Goal: Task Accomplishment & Management: Use online tool/utility

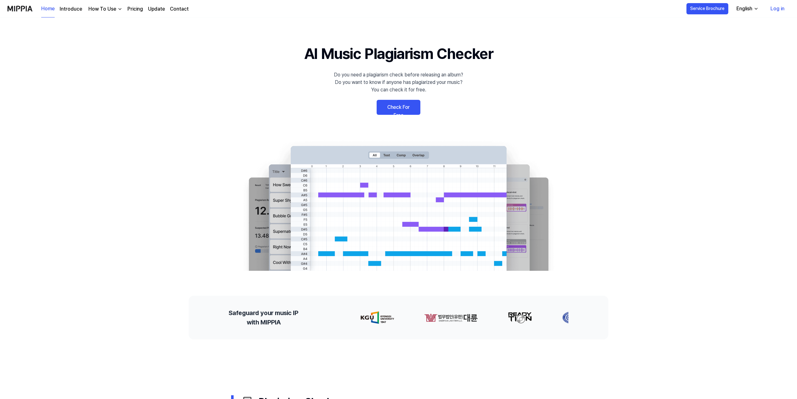
click at [775, 9] on link "Log in" at bounding box center [777, 8] width 24 height 17
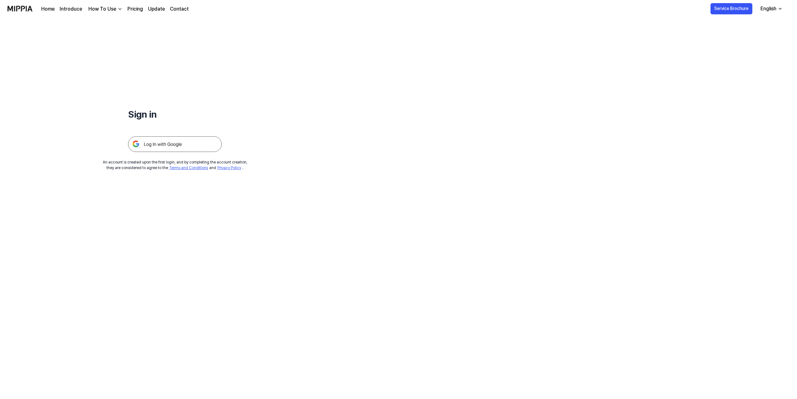
click at [157, 146] on img at bounding box center [175, 144] width 94 height 16
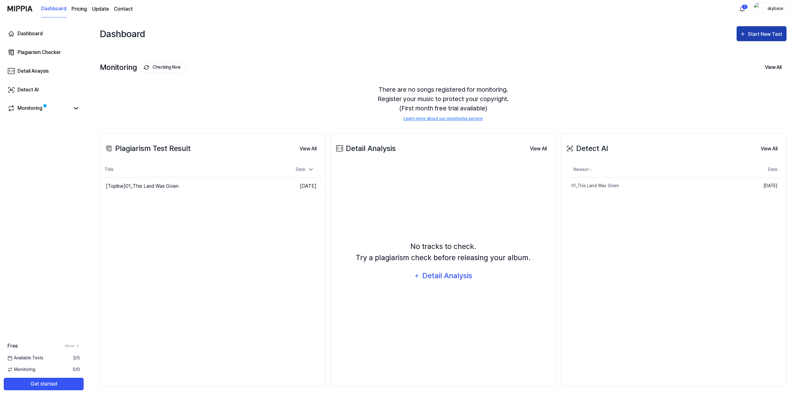
click at [765, 33] on div "Start New Test" at bounding box center [766, 34] width 36 height 8
click at [745, 53] on div "Plagiarism test" at bounding box center [754, 53] width 54 height 8
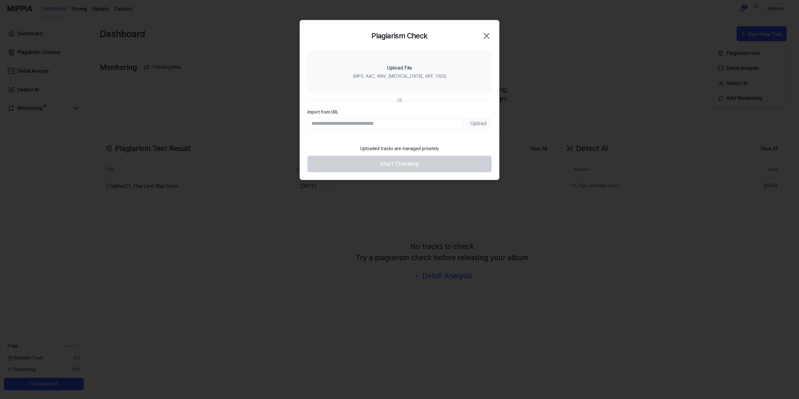
click at [402, 124] on input "Import from URL" at bounding box center [385, 123] width 155 height 11
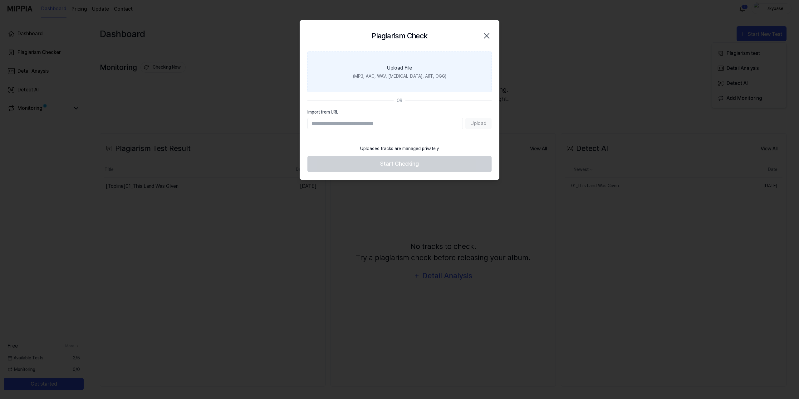
click at [413, 71] on label "Upload File (MP3, AAC, WAV, FLAC, AIFF, OGG)" at bounding box center [400, 72] width 184 height 41
click at [0, 0] on input "Upload File (MP3, AAC, WAV, FLAC, AIFF, OGG)" at bounding box center [0, 0] width 0 height 0
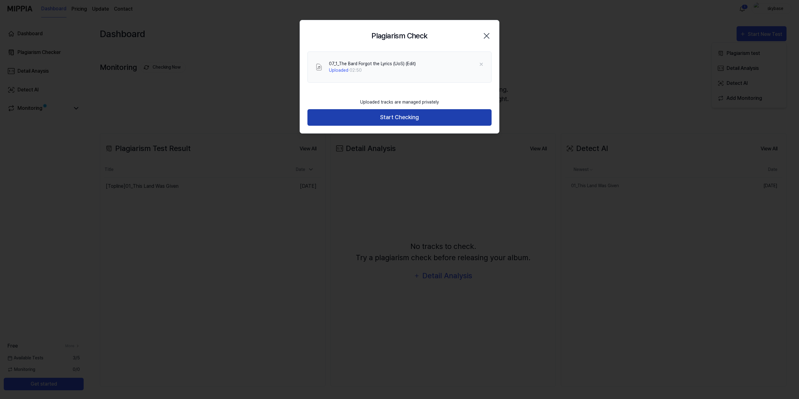
click at [413, 116] on button "Start Checking" at bounding box center [400, 117] width 184 height 17
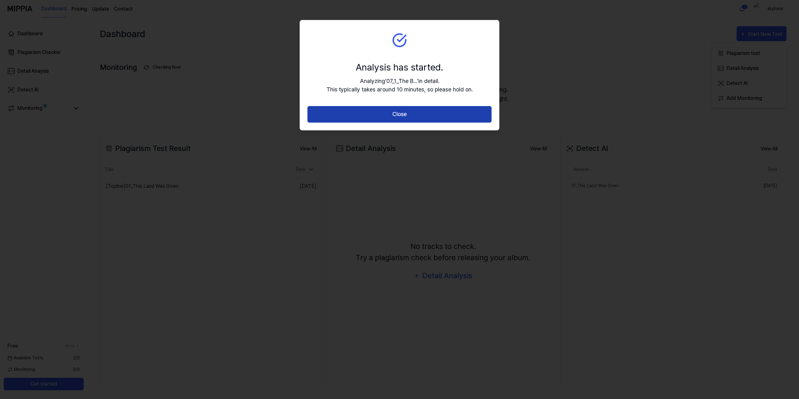
click at [413, 116] on button "Close" at bounding box center [400, 114] width 184 height 17
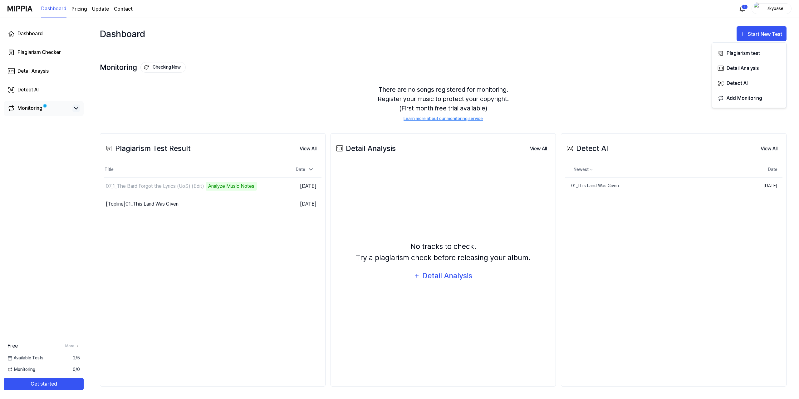
click at [73, 108] on icon at bounding box center [75, 108] width 7 height 7
click at [76, 110] on icon at bounding box center [75, 108] width 7 height 7
click at [607, 187] on div "01_This Land Was Given" at bounding box center [592, 186] width 54 height 7
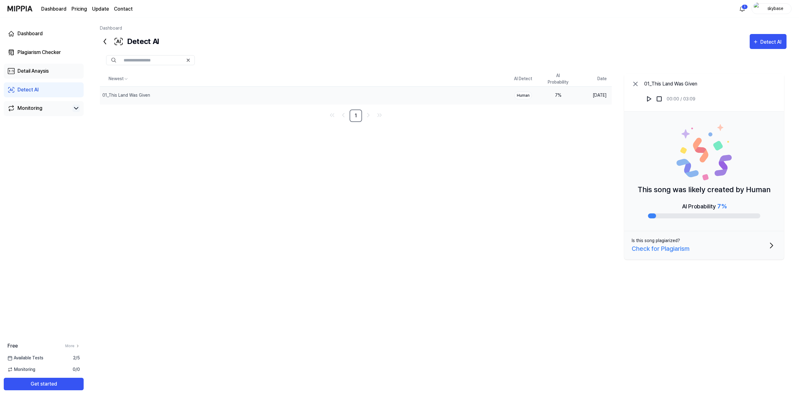
click at [42, 71] on div "Detail Anaysis" at bounding box center [32, 70] width 31 height 7
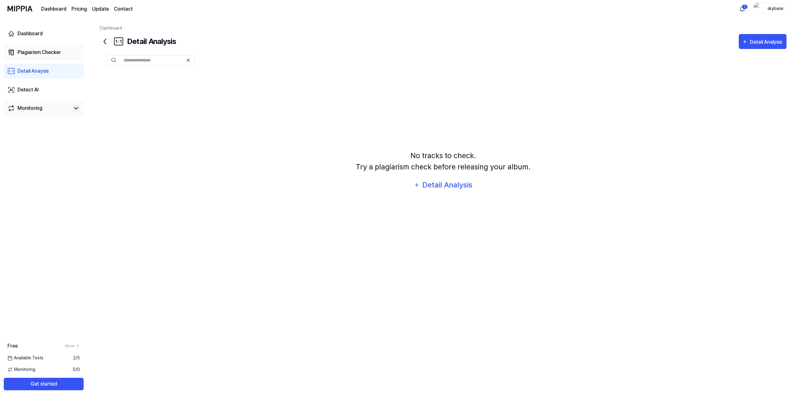
click at [43, 53] on div "Plagiarism Checker" at bounding box center [38, 52] width 43 height 7
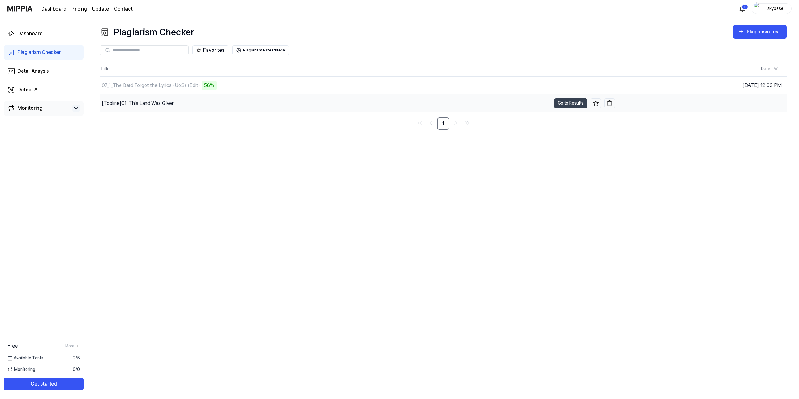
click at [160, 103] on div "[Topline] 01_This Land Was Given" at bounding box center [138, 103] width 73 height 7
click at [569, 103] on button "Go to Results" at bounding box center [570, 103] width 33 height 10
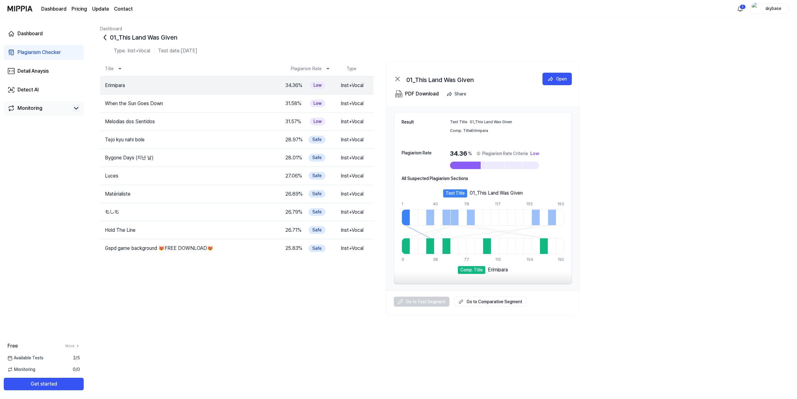
click at [30, 51] on div "Plagiarism Checker" at bounding box center [38, 52] width 43 height 7
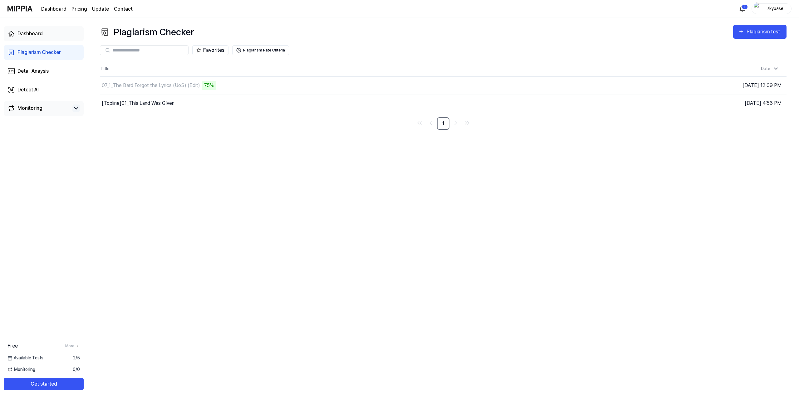
click at [31, 36] on div "Dashboard" at bounding box center [29, 33] width 25 height 7
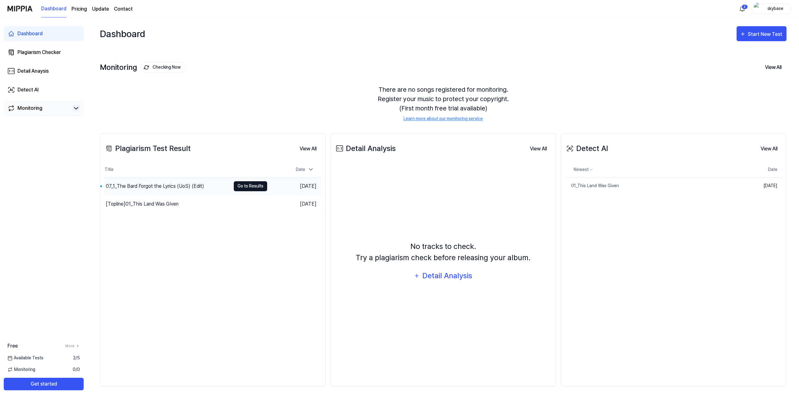
click at [247, 185] on button "Go to Results" at bounding box center [250, 186] width 33 height 10
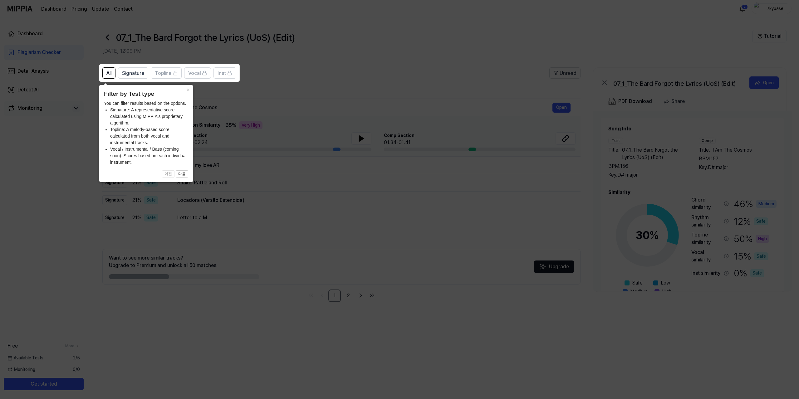
click at [293, 87] on icon at bounding box center [399, 199] width 799 height 399
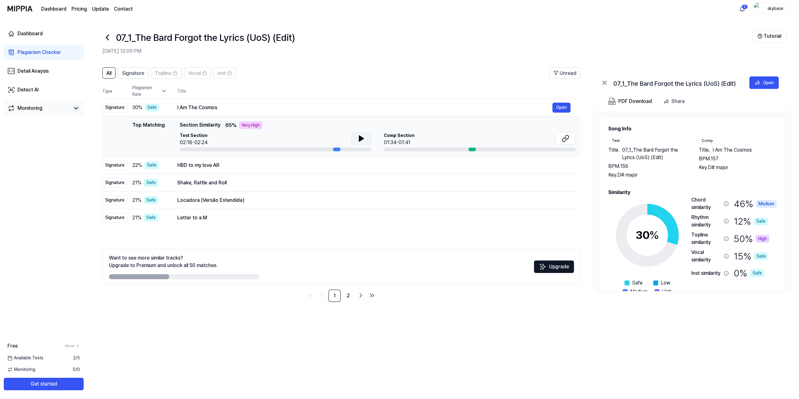
click at [363, 138] on icon at bounding box center [361, 138] width 7 height 7
click at [475, 148] on div at bounding box center [472, 150] width 7 height 4
click at [259, 165] on div "HBD to my love AR" at bounding box center [364, 165] width 375 height 7
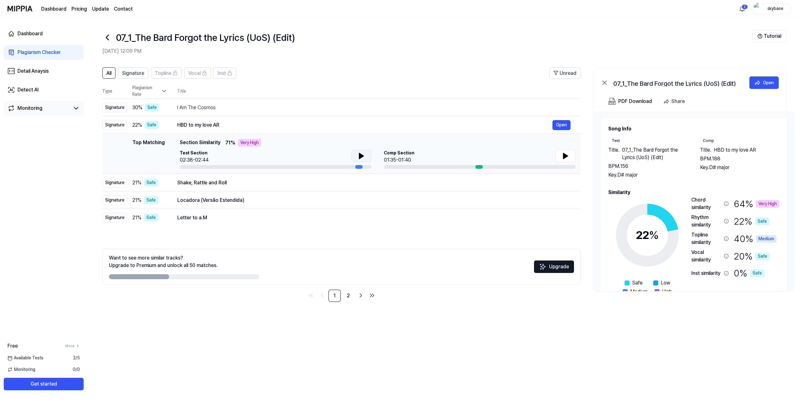
click at [360, 156] on icon at bounding box center [361, 156] width 4 height 6
click at [733, 150] on span "HBD to my love AR" at bounding box center [735, 149] width 42 height 7
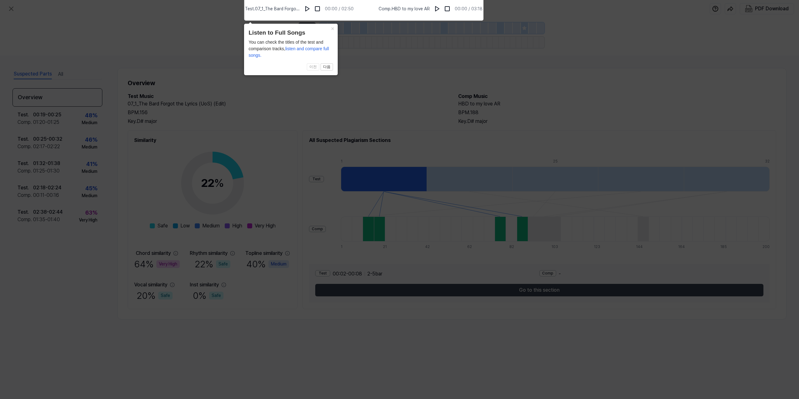
click at [357, 102] on icon at bounding box center [399, 198] width 799 height 402
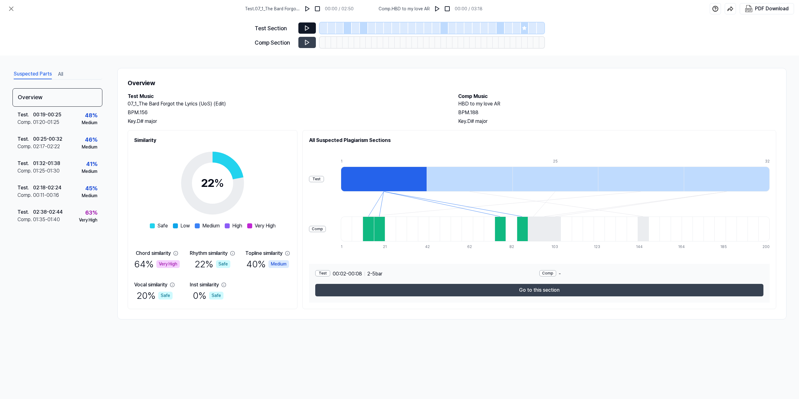
click at [305, 27] on icon at bounding box center [307, 28] width 6 height 6
click at [306, 43] on icon at bounding box center [307, 42] width 4 height 5
drag, startPoint x: 459, startPoint y: 103, endPoint x: 510, endPoint y: 104, distance: 50.9
click at [510, 104] on h2 "HBD to my love AR" at bounding box center [617, 103] width 318 height 7
copy h2 "HBD to my love AR"
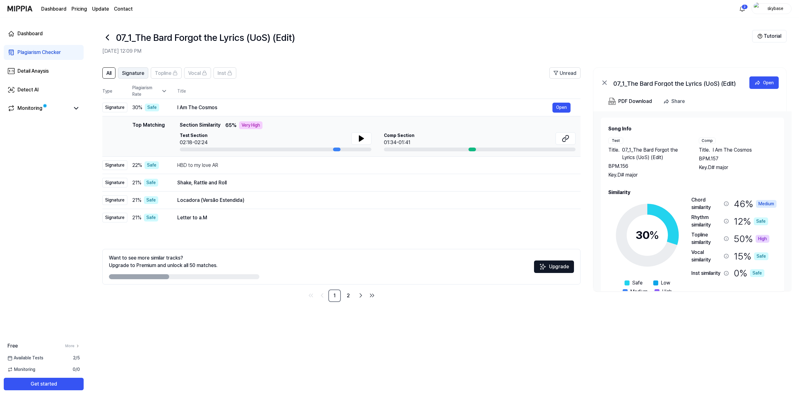
click at [138, 75] on span "Signature" at bounding box center [133, 73] width 22 height 7
click at [38, 111] on div "Monitoring" at bounding box center [29, 108] width 25 height 7
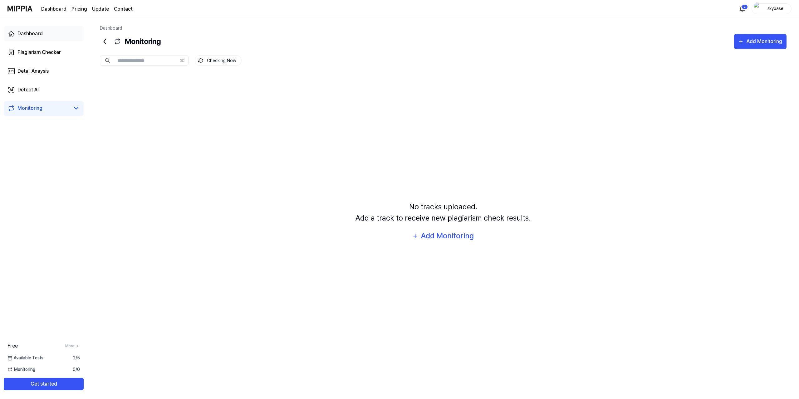
click at [37, 35] on div "Dashboard" at bounding box center [29, 33] width 25 height 7
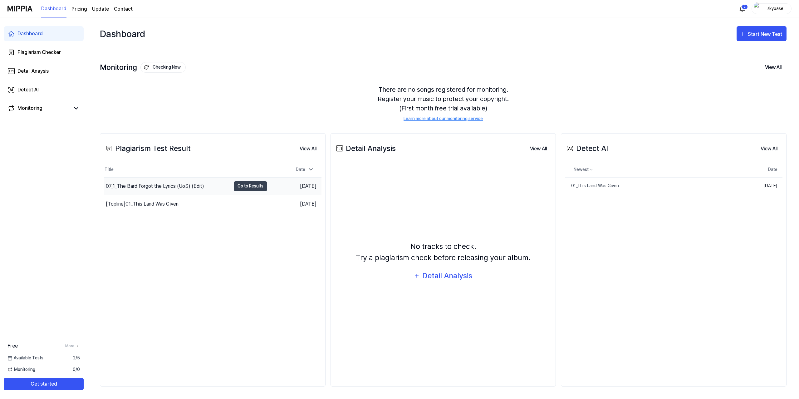
click at [157, 185] on div "07_1_The Bard Forgot the Lyrics (UoS) (Edit)" at bounding box center [155, 186] width 98 height 7
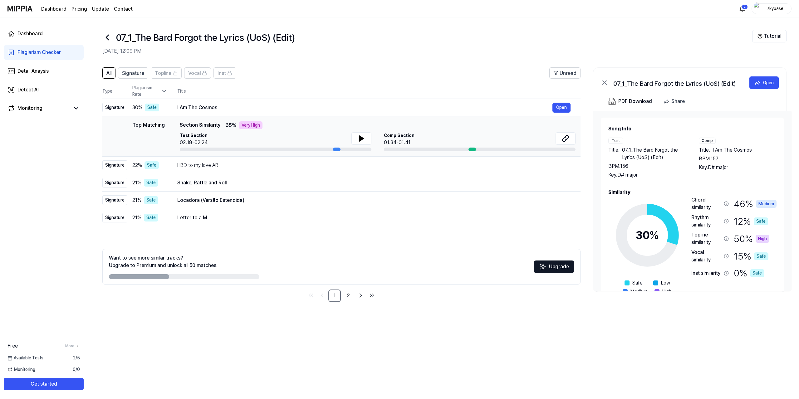
click at [707, 141] on div "Comp" at bounding box center [707, 141] width 17 height 6
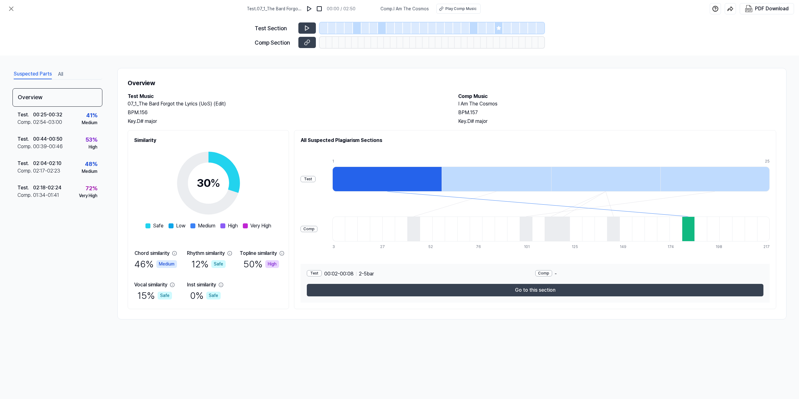
click at [420, 230] on div at bounding box center [413, 229] width 12 height 25
click at [690, 226] on div at bounding box center [688, 229] width 12 height 25
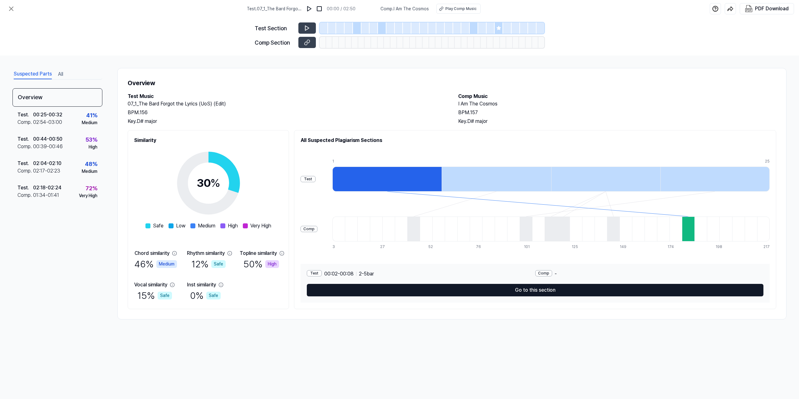
click at [534, 290] on button "Go to this section" at bounding box center [535, 290] width 457 height 12
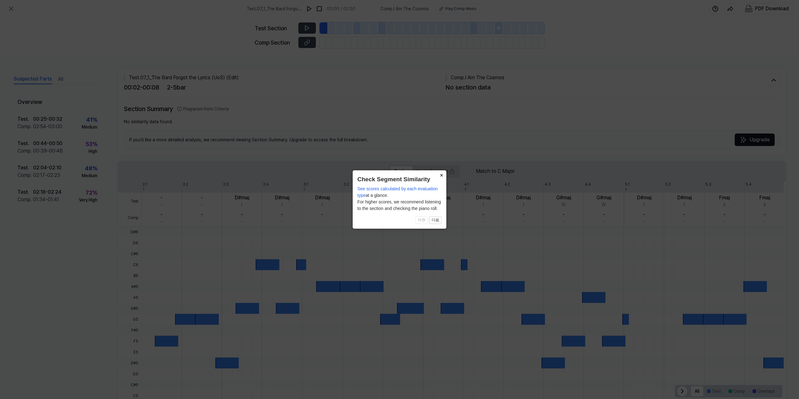
click at [440, 174] on button "×" at bounding box center [441, 174] width 10 height 9
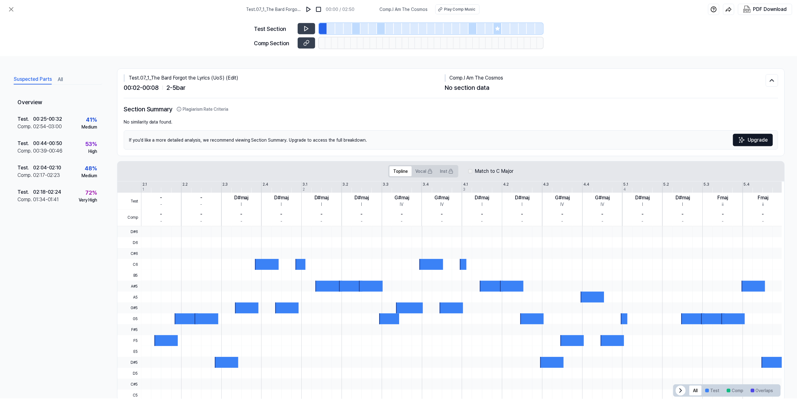
scroll to position [15, 0]
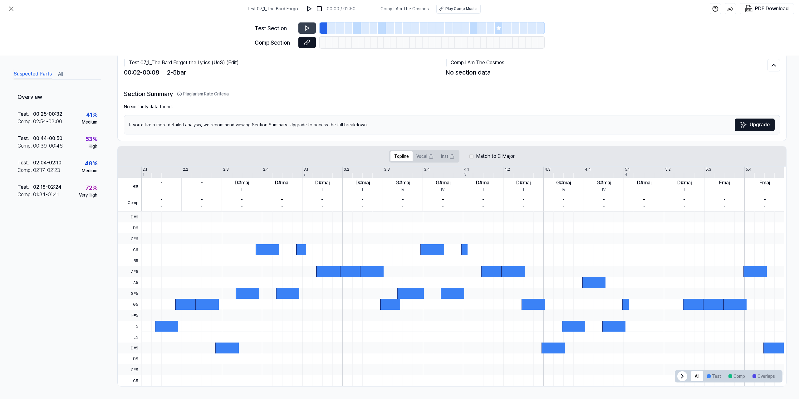
click at [308, 42] on icon at bounding box center [306, 43] width 3 height 3
click at [13, 8] on icon at bounding box center [10, 8] width 7 height 7
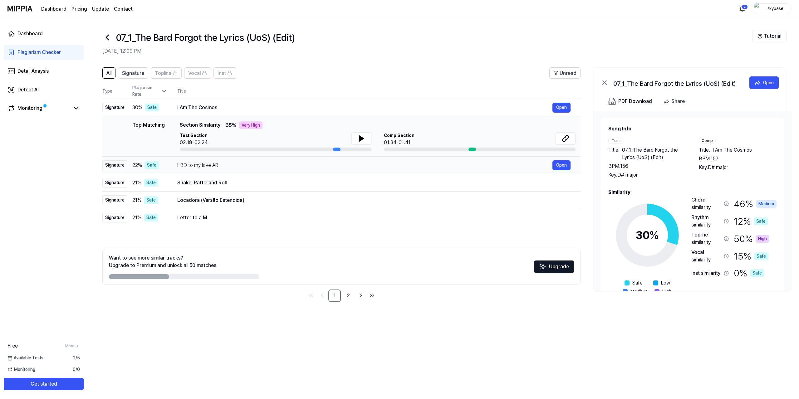
click at [259, 164] on div "HBD to my love AR" at bounding box center [364, 165] width 375 height 7
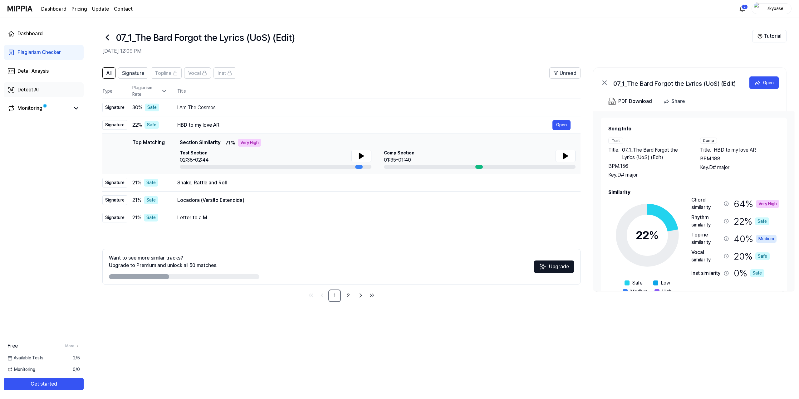
click at [28, 92] on div "Detect AI" at bounding box center [27, 89] width 21 height 7
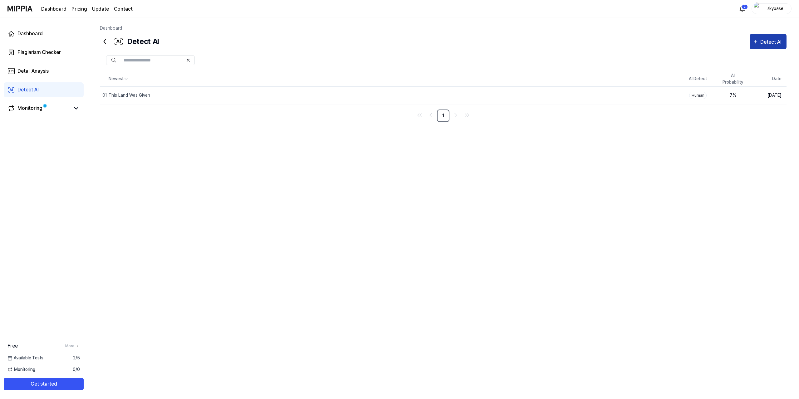
click at [778, 42] on div "Detect AI" at bounding box center [772, 42] width 23 height 8
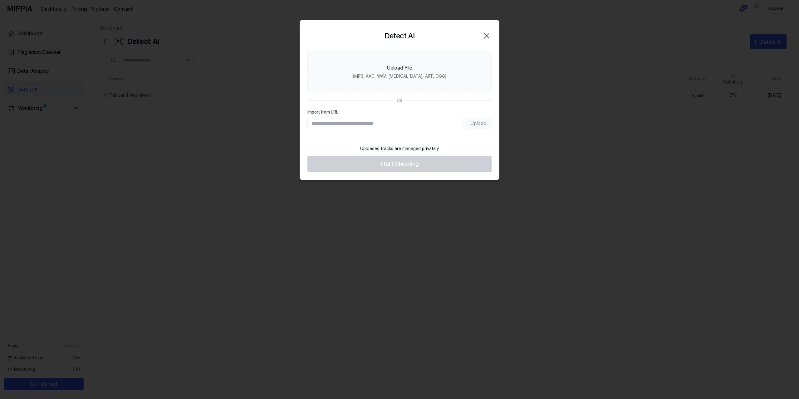
click at [490, 35] on icon "button" at bounding box center [487, 36] width 10 height 10
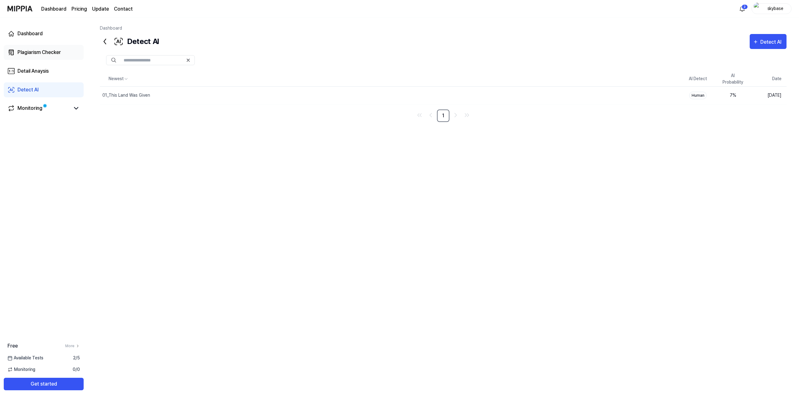
click at [44, 50] on div "Plagiarism Checker" at bounding box center [38, 52] width 43 height 7
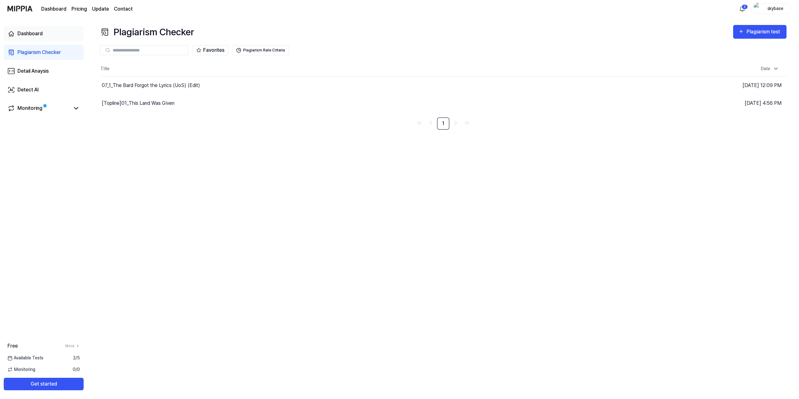
click at [19, 32] on div "Dashboard" at bounding box center [29, 33] width 25 height 7
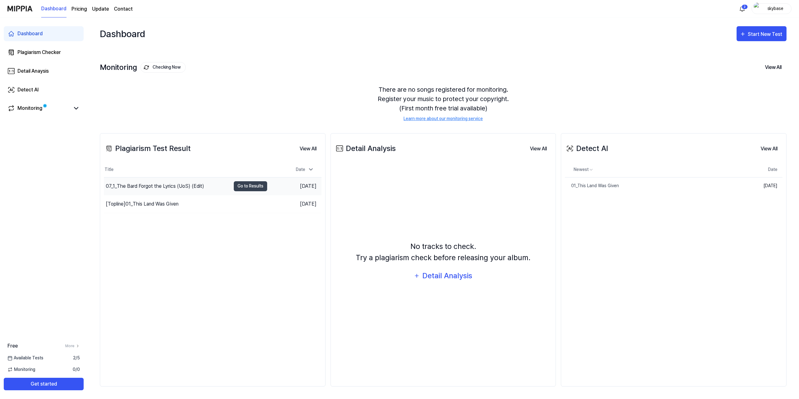
click at [185, 187] on div "07_1_The Bard Forgot the Lyrics (UoS) (Edit)" at bounding box center [155, 186] width 98 height 7
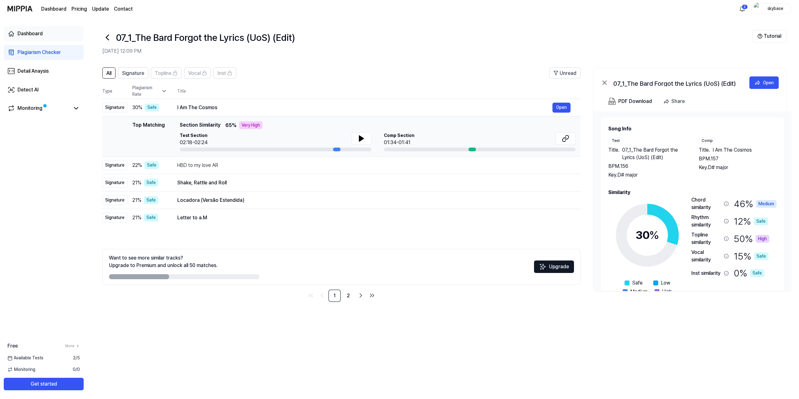
click at [40, 32] on div "Dashboard" at bounding box center [29, 33] width 25 height 7
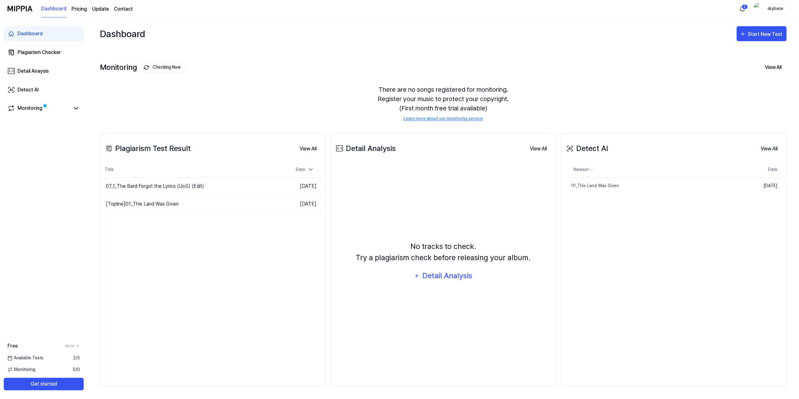
click at [605, 149] on div "Detect AI" at bounding box center [586, 148] width 43 height 11
click at [33, 90] on div "Detect AI" at bounding box center [27, 89] width 21 height 7
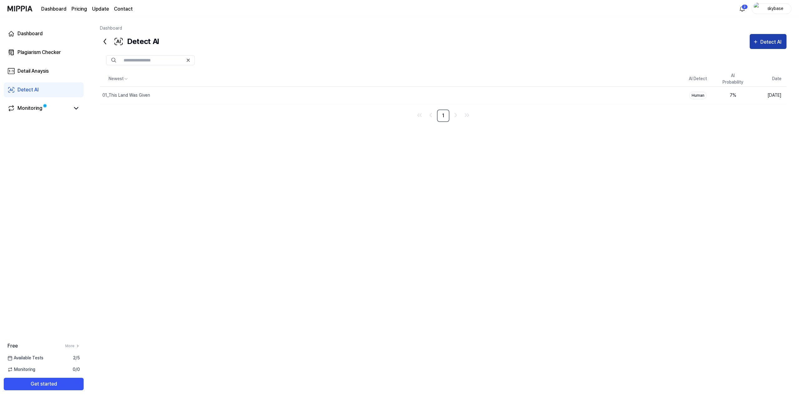
click at [773, 42] on div "Detect AI" at bounding box center [772, 42] width 23 height 8
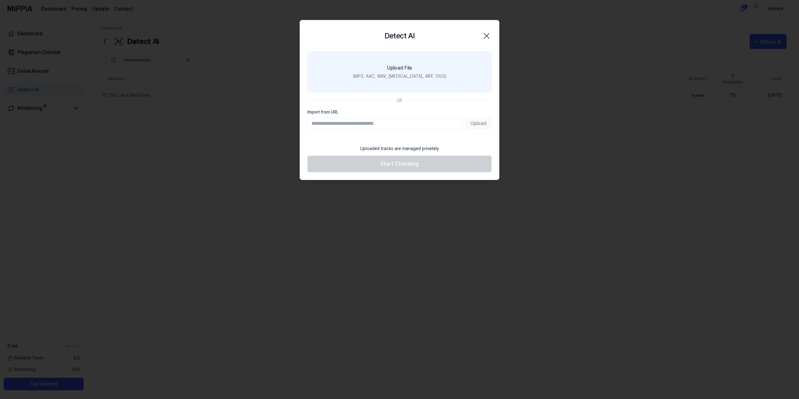
click at [411, 73] on div "(MP3, AAC, WAV, FLAC, AIFF, OGG)" at bounding box center [399, 76] width 93 height 7
click at [0, 0] on input "Upload File (MP3, AAC, WAV, FLAC, AIFF, OGG)" at bounding box center [0, 0] width 0 height 0
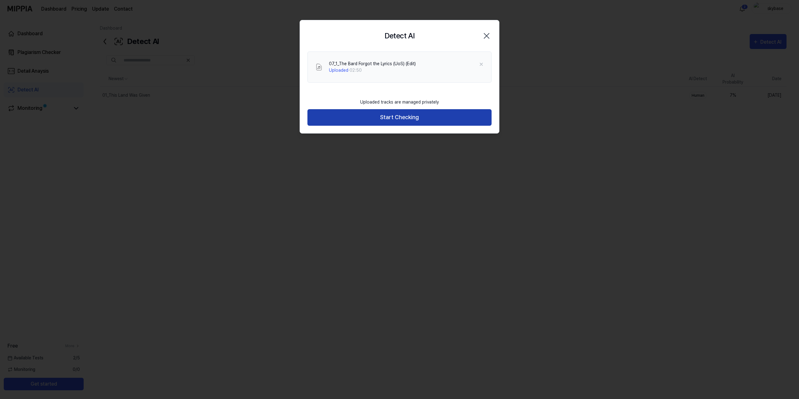
click at [396, 118] on button "Start Checking" at bounding box center [400, 117] width 184 height 17
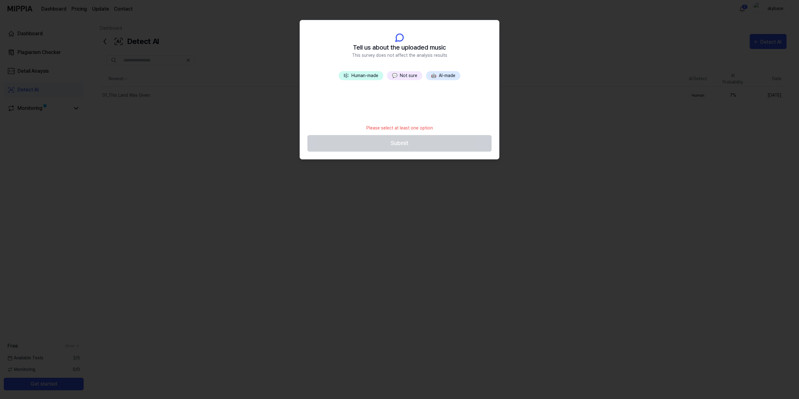
click at [363, 76] on button "🎼 Human-made" at bounding box center [361, 75] width 45 height 9
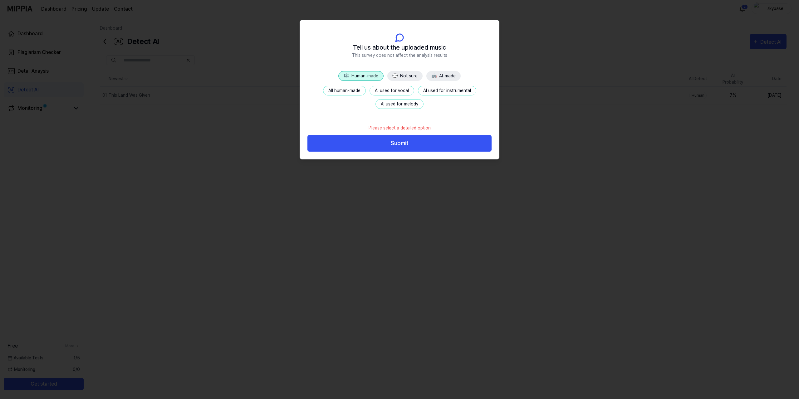
click at [394, 92] on button "AI used for vocal" at bounding box center [392, 91] width 45 height 10
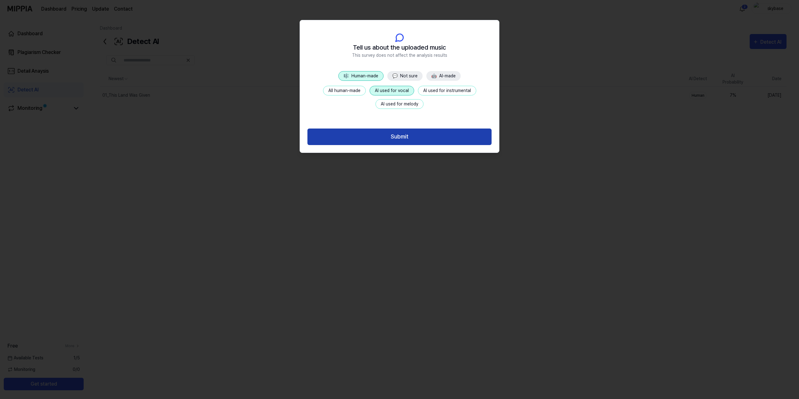
click at [402, 137] on button "Submit" at bounding box center [400, 137] width 184 height 17
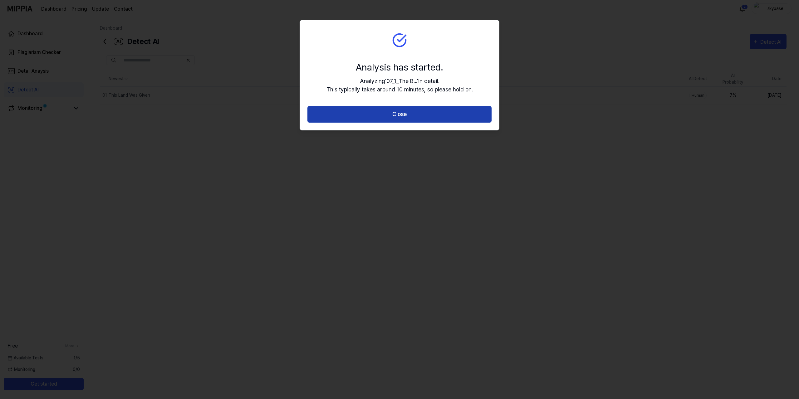
click at [402, 110] on button "Close" at bounding box center [400, 114] width 184 height 17
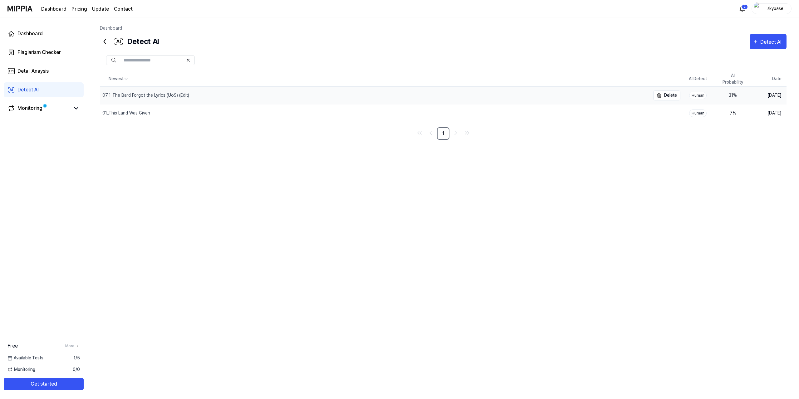
click at [152, 94] on div "07_1_The Bard Forgot the Lyrics (UoS) (Edit)" at bounding box center [145, 95] width 87 height 7
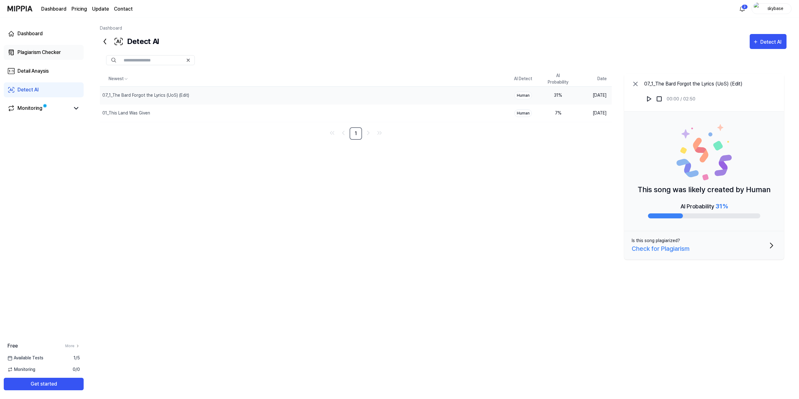
click at [33, 52] on div "Plagiarism Checker" at bounding box center [38, 52] width 43 height 7
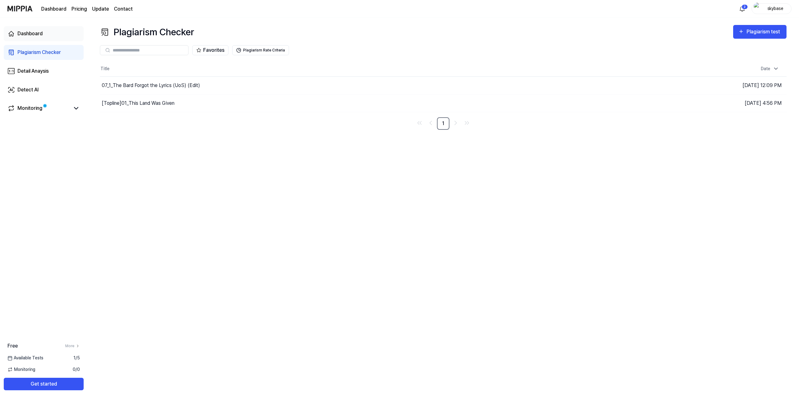
click at [32, 34] on div "Dashboard" at bounding box center [29, 33] width 25 height 7
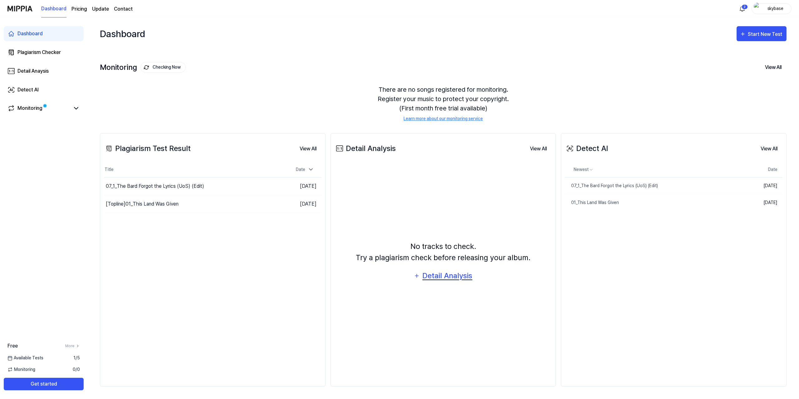
click at [450, 278] on div "Detail Analysis" at bounding box center [447, 276] width 51 height 12
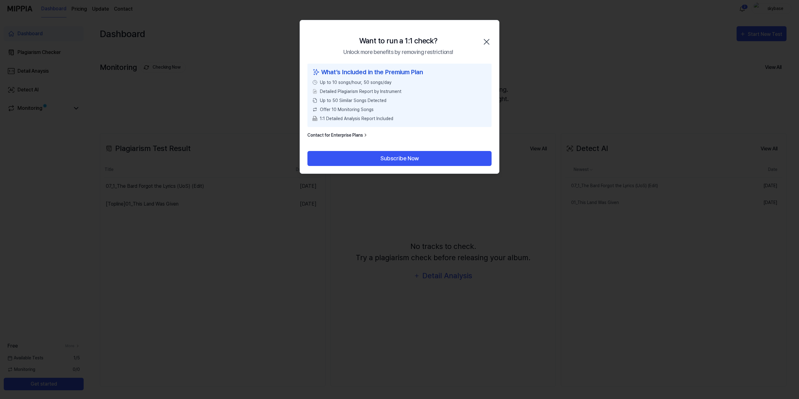
click at [357, 133] on link "Contact for Enterprise Plans" at bounding box center [338, 135] width 61 height 7
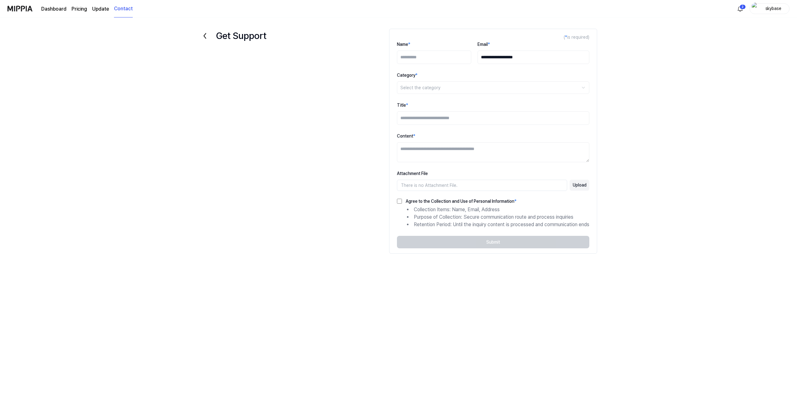
click at [81, 8] on page\) "Pricing" at bounding box center [79, 8] width 16 height 7
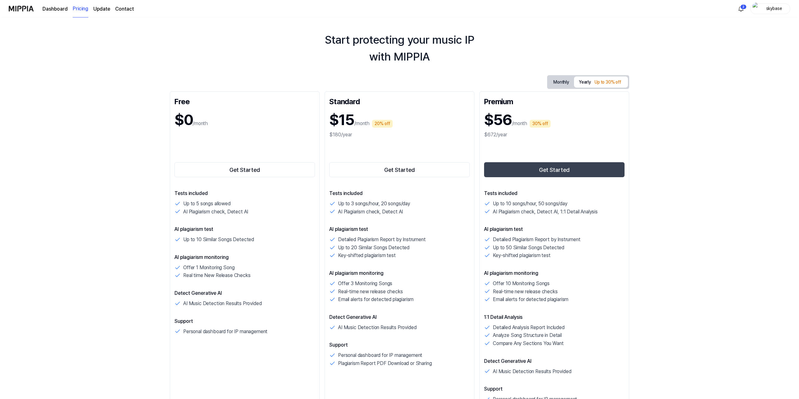
scroll to position [0, 0]
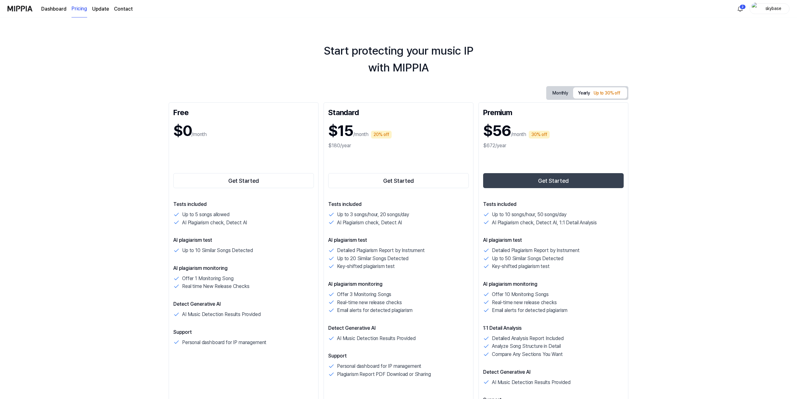
click at [23, 7] on img at bounding box center [19, 8] width 25 height 17
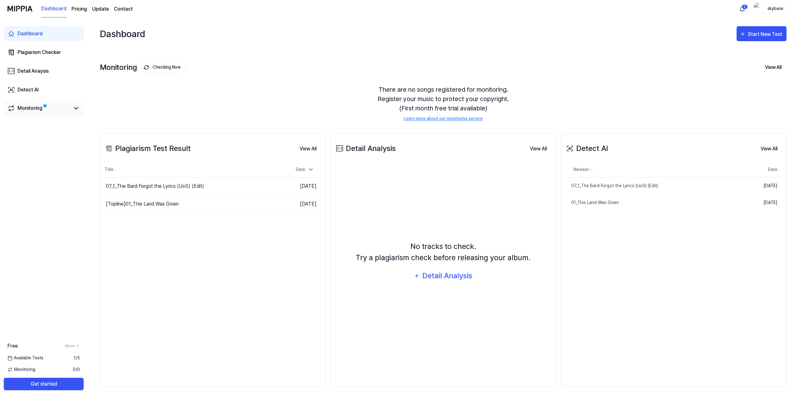
click at [32, 106] on div "Monitoring" at bounding box center [29, 108] width 25 height 7
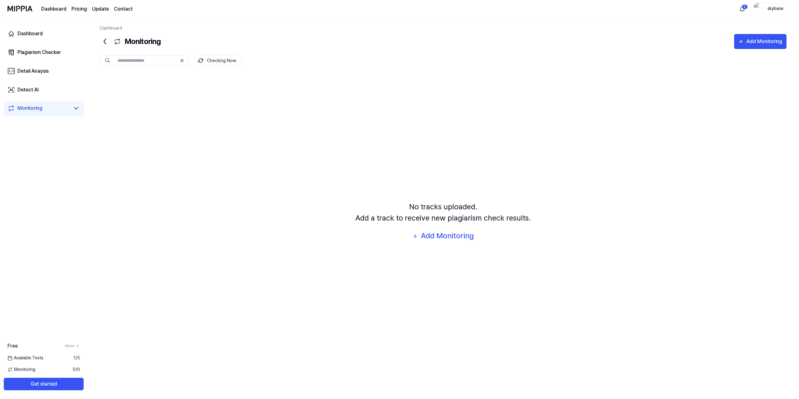
click at [71, 109] on div "Monitoring" at bounding box center [43, 108] width 72 height 7
click at [76, 109] on icon at bounding box center [76, 108] width 4 height 2
click at [215, 58] on button "Checking Now" at bounding box center [218, 60] width 47 height 11
click at [42, 30] on div "Dashboard" at bounding box center [29, 33] width 25 height 7
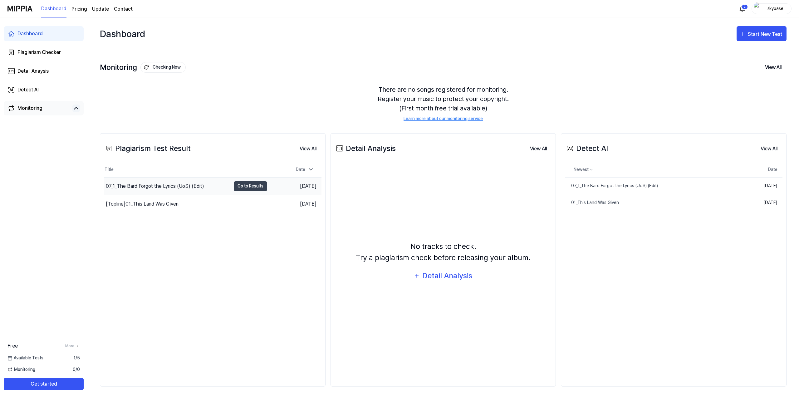
click at [175, 187] on div "07_1_The Bard Forgot the Lyrics (UoS) (Edit)" at bounding box center [155, 186] width 98 height 7
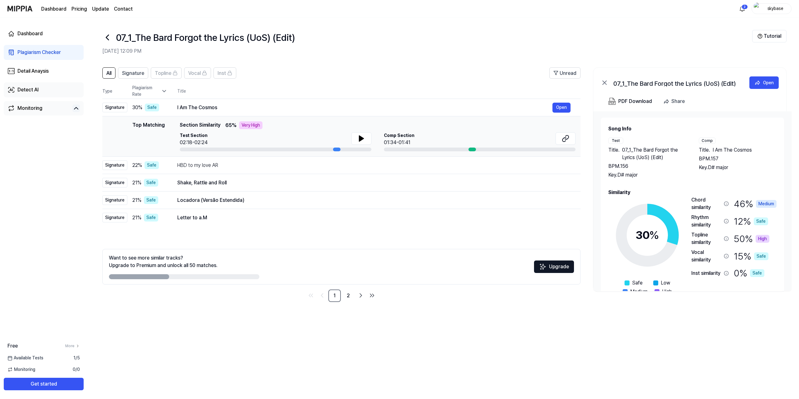
click at [38, 89] on div "Detect AI" at bounding box center [27, 89] width 21 height 7
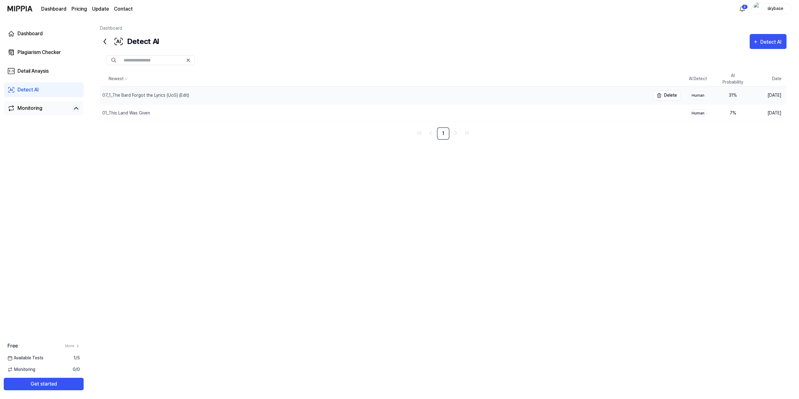
click at [146, 95] on div "07_1_The Bard Forgot the Lyrics (UoS) (Edit)" at bounding box center [145, 95] width 87 height 7
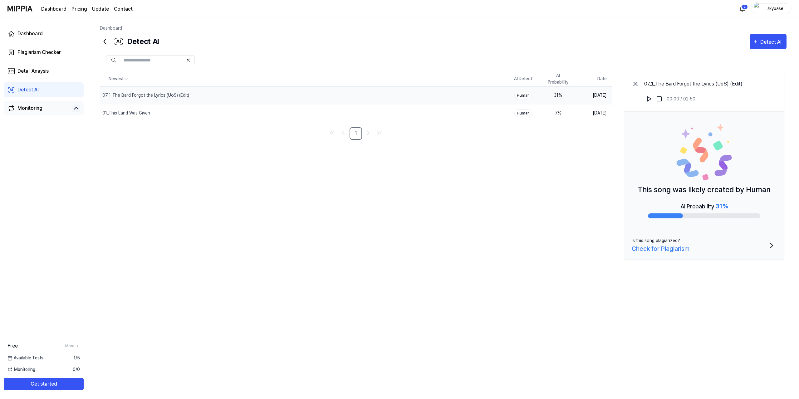
click at [604, 94] on td "Sep 2, 2025" at bounding box center [594, 95] width 36 height 18
click at [39, 34] on div "Dashboard" at bounding box center [29, 33] width 25 height 7
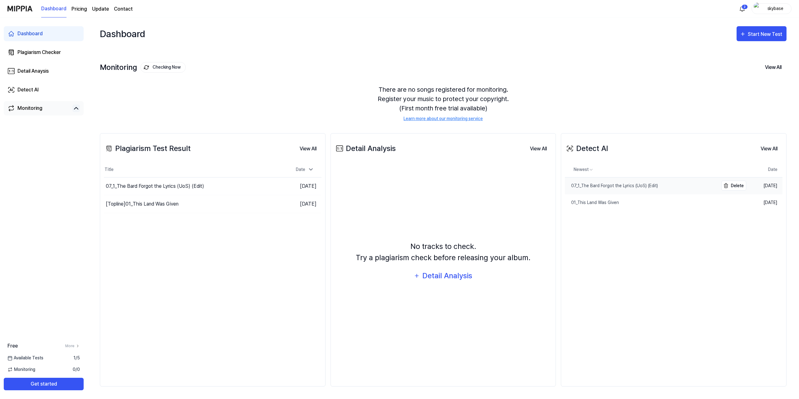
click at [638, 187] on div "07_1_The Bard Forgot the Lyrics (UoS) (Edit)" at bounding box center [611, 186] width 93 height 7
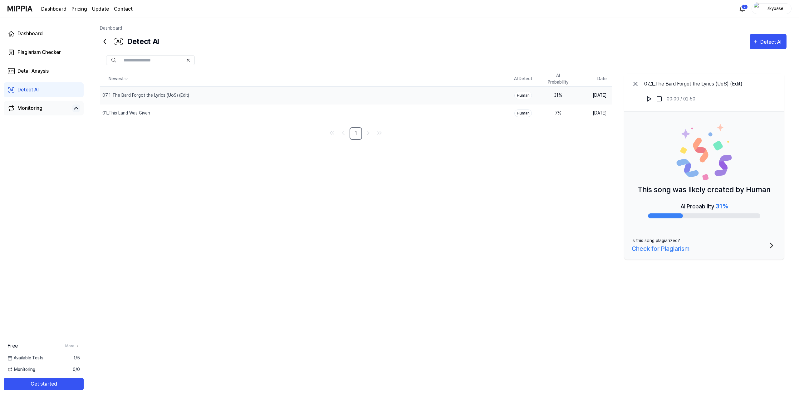
click at [719, 191] on p "This song was likely created by Human" at bounding box center [704, 189] width 133 height 11
click at [708, 163] on img at bounding box center [704, 152] width 56 height 56
click at [37, 32] on div "Dashboard" at bounding box center [29, 33] width 25 height 7
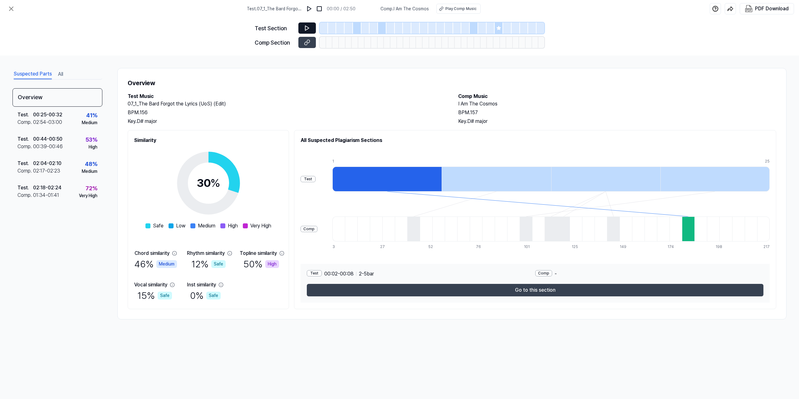
click at [309, 26] on icon at bounding box center [307, 28] width 6 height 6
click at [355, 28] on div at bounding box center [357, 27] width 8 height 11
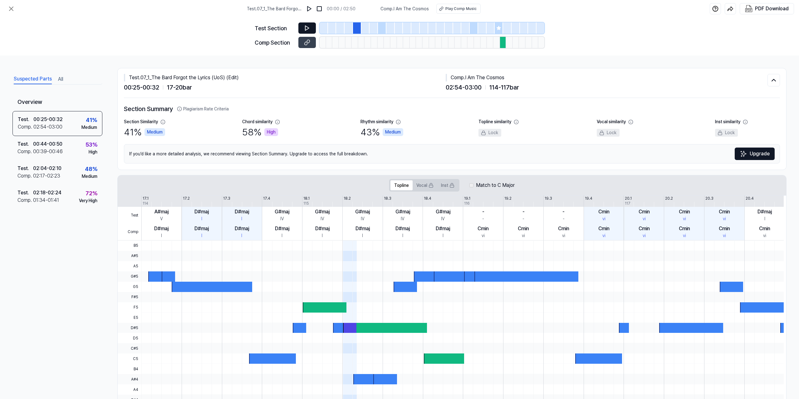
click at [308, 27] on icon at bounding box center [307, 28] width 6 height 6
click at [505, 42] on div at bounding box center [503, 42] width 7 height 11
click at [312, 27] on button at bounding box center [306, 27] width 17 height 11
click at [499, 28] on icon at bounding box center [499, 28] width 4 height 4
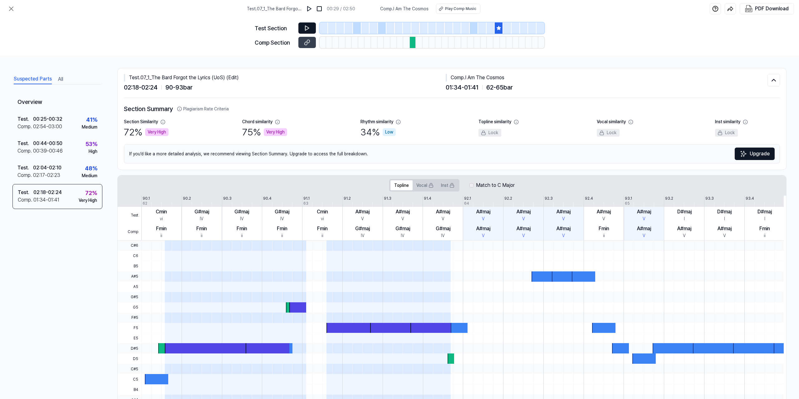
click at [311, 27] on button at bounding box center [306, 27] width 17 height 11
click at [307, 27] on icon at bounding box center [307, 28] width 4 height 5
drag, startPoint x: 450, startPoint y: 78, endPoint x: 509, endPoint y: 80, distance: 58.7
click at [509, 80] on div "Comp . I Am The Cosmos" at bounding box center [607, 77] width 322 height 7
copy div "Comp . I Am The Cosmos"
